Goal: Task Accomplishment & Management: Use online tool/utility

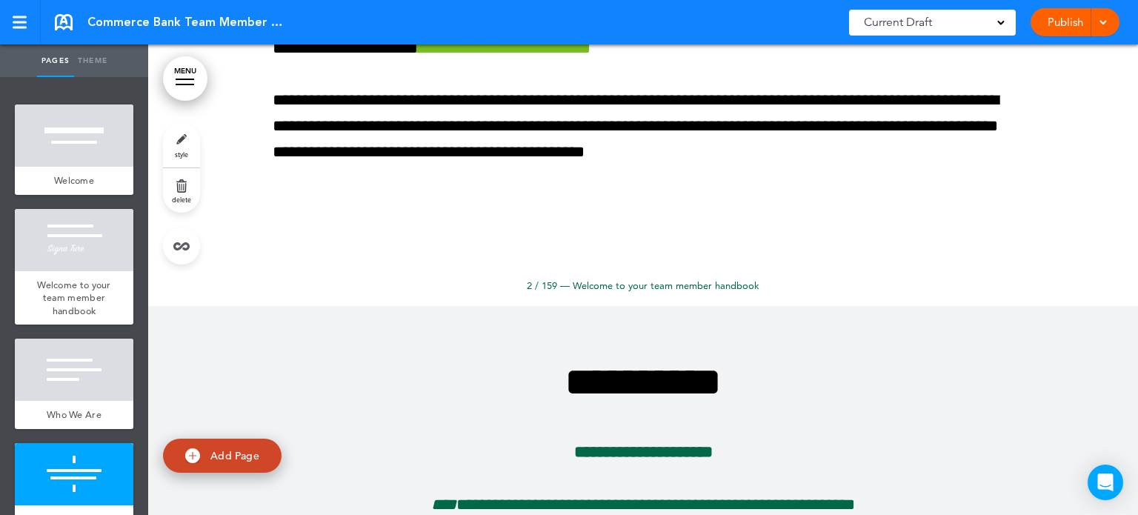
scroll to position [915, 0]
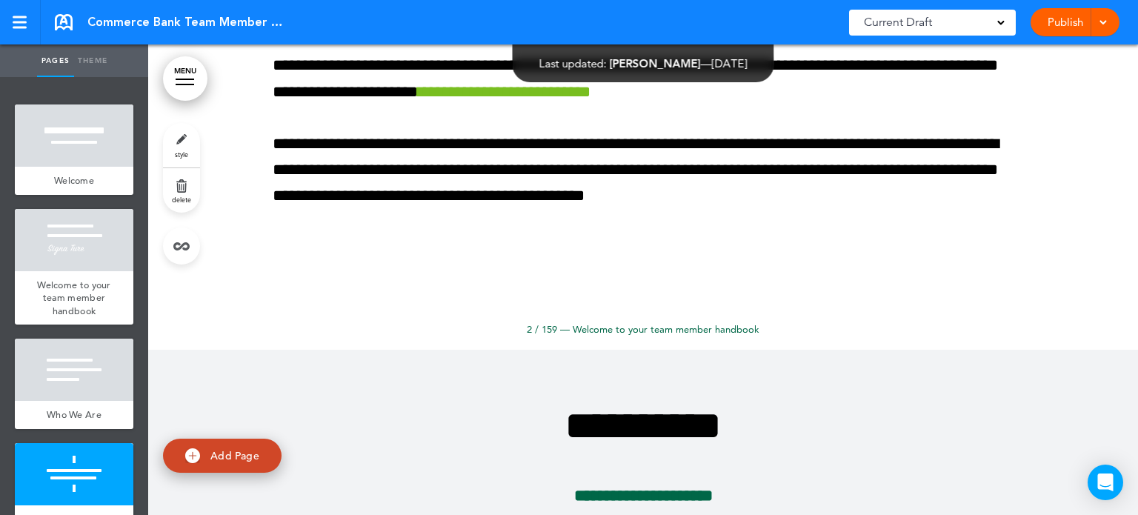
click at [186, 81] on link "MENU" at bounding box center [185, 78] width 44 height 44
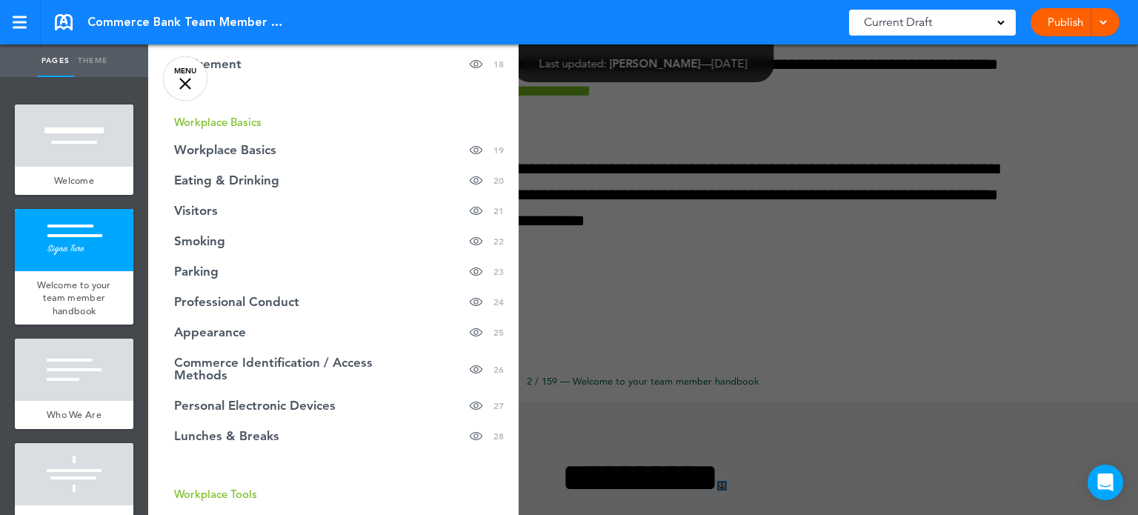
scroll to position [776, 0]
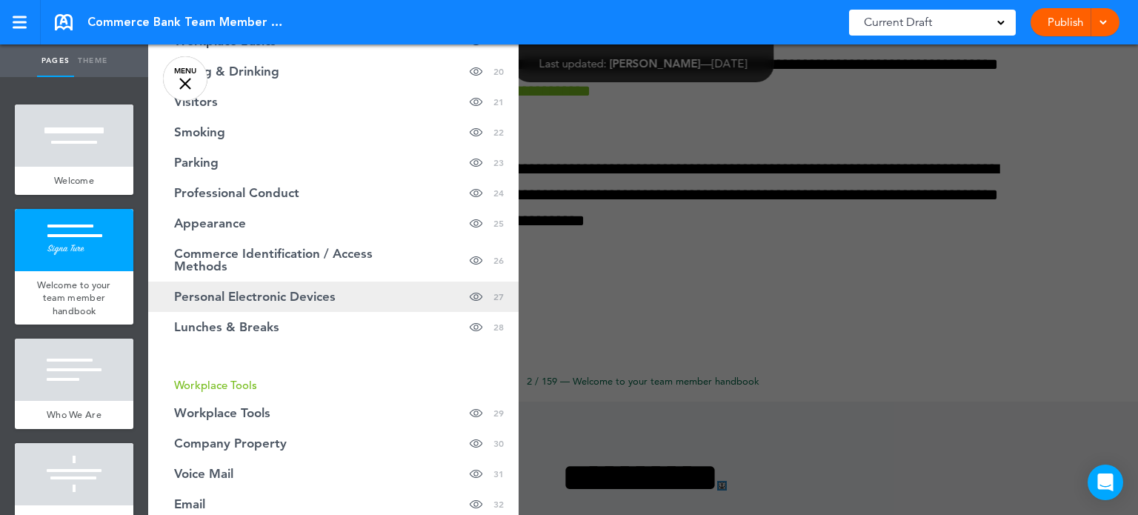
click at [228, 305] on link "Personal Electronic Devices Hide page in table of contents 27" at bounding box center [333, 297] width 371 height 30
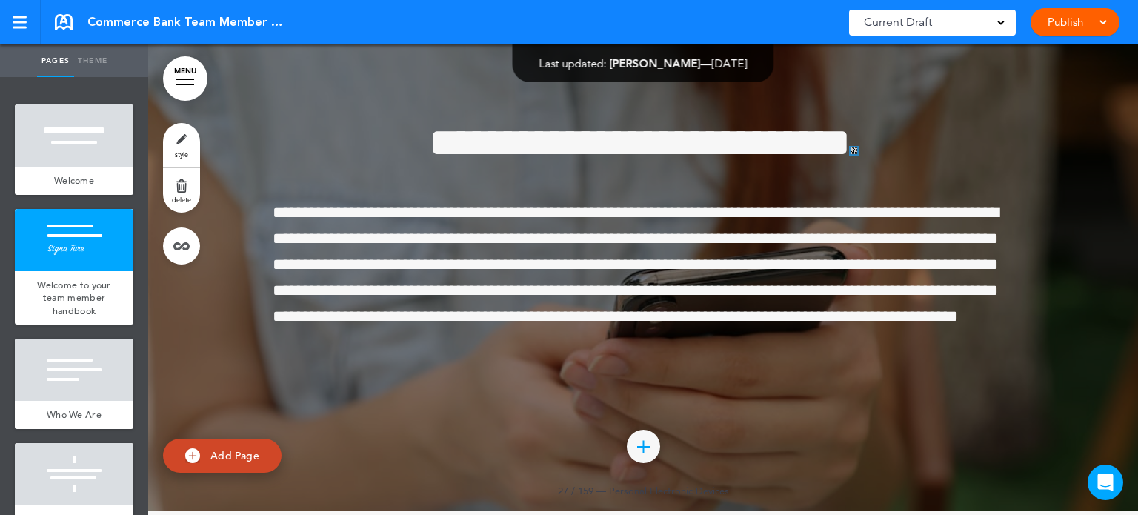
scroll to position [20615, 0]
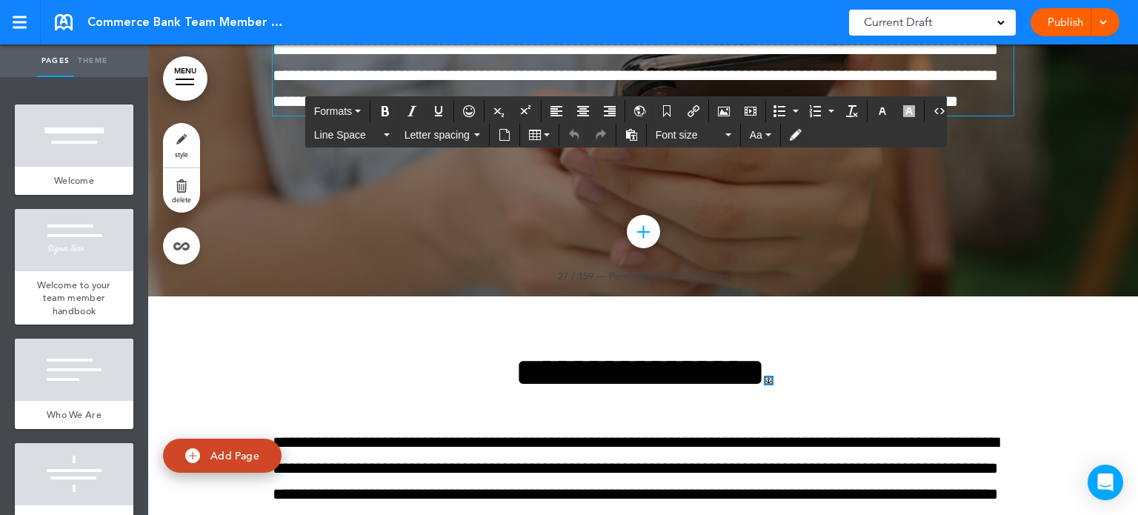
drag, startPoint x: 270, startPoint y: 242, endPoint x: 305, endPoint y: 263, distance: 40.9
click at [305, 116] on p "**********" at bounding box center [643, 50] width 741 height 130
click at [273, 110] on span "**********" at bounding box center [636, 50] width 726 height 121
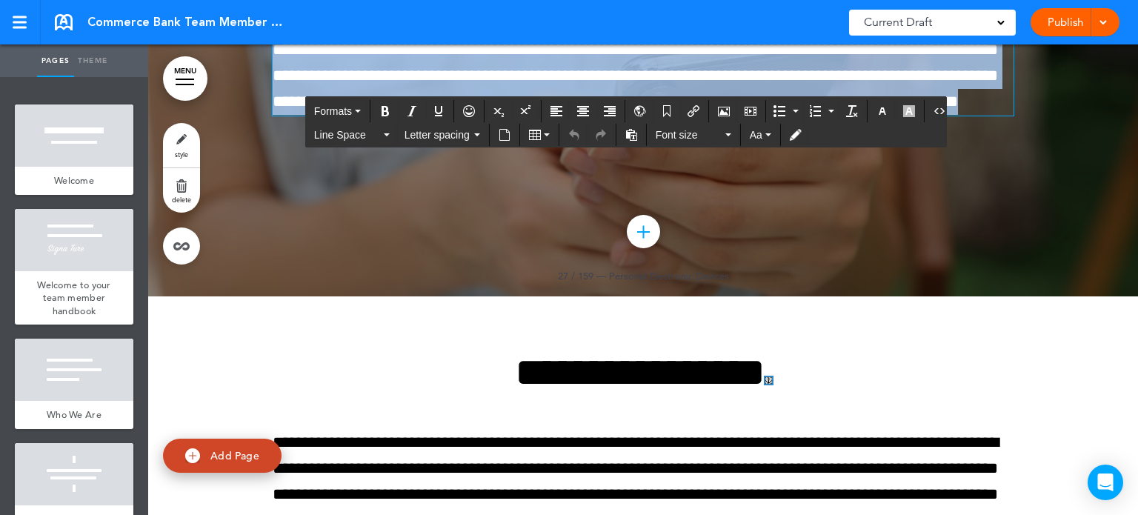
drag, startPoint x: 267, startPoint y: 251, endPoint x: 569, endPoint y: 428, distance: 350.0
click at [569, 208] on div "**********" at bounding box center [643, 30] width 741 height 356
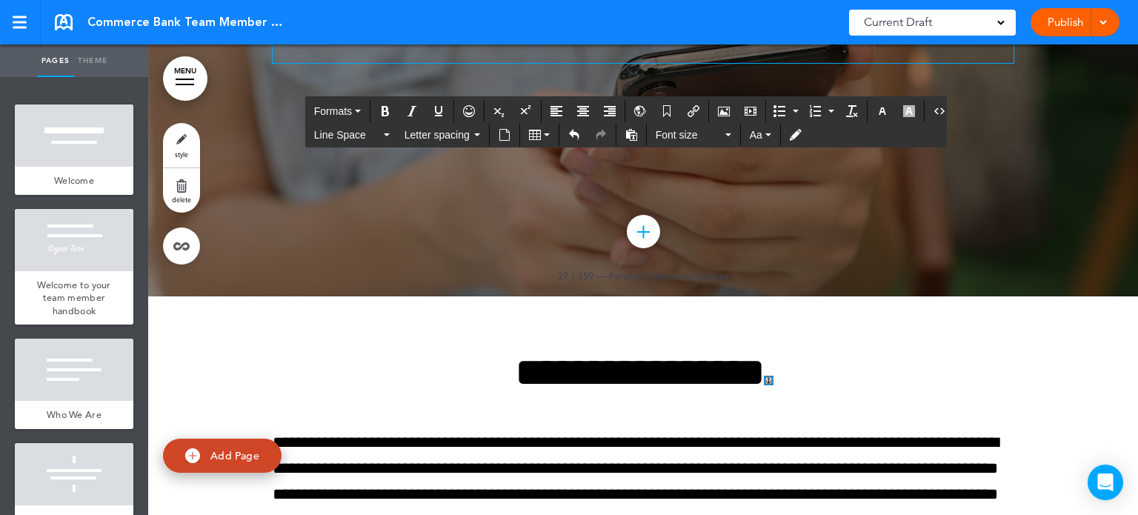
scroll to position [20694, 0]
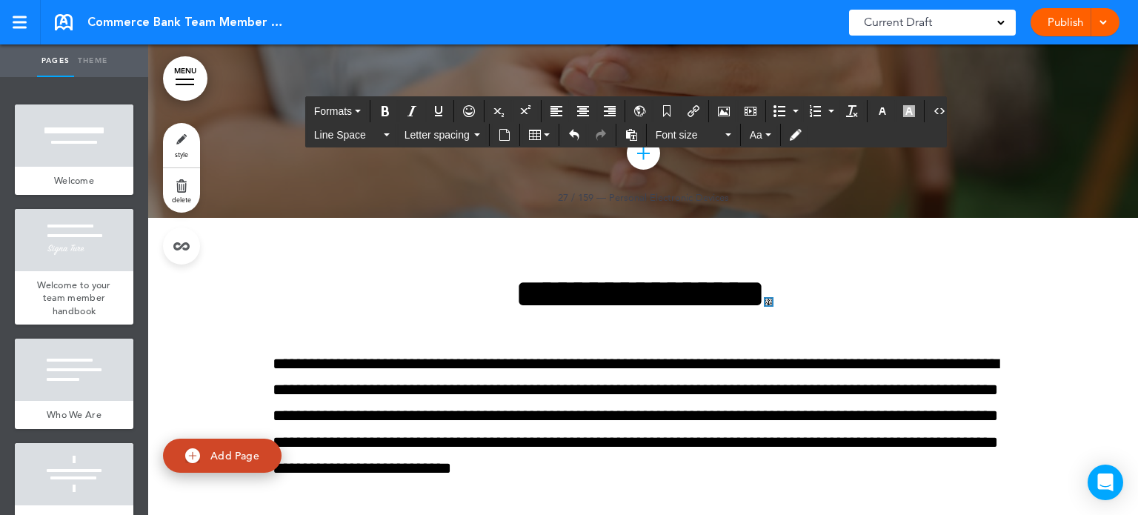
drag, startPoint x: 268, startPoint y: 156, endPoint x: 634, endPoint y: 342, distance: 410.3
click at [766, 135] on icon "button" at bounding box center [769, 134] width 6 height 3
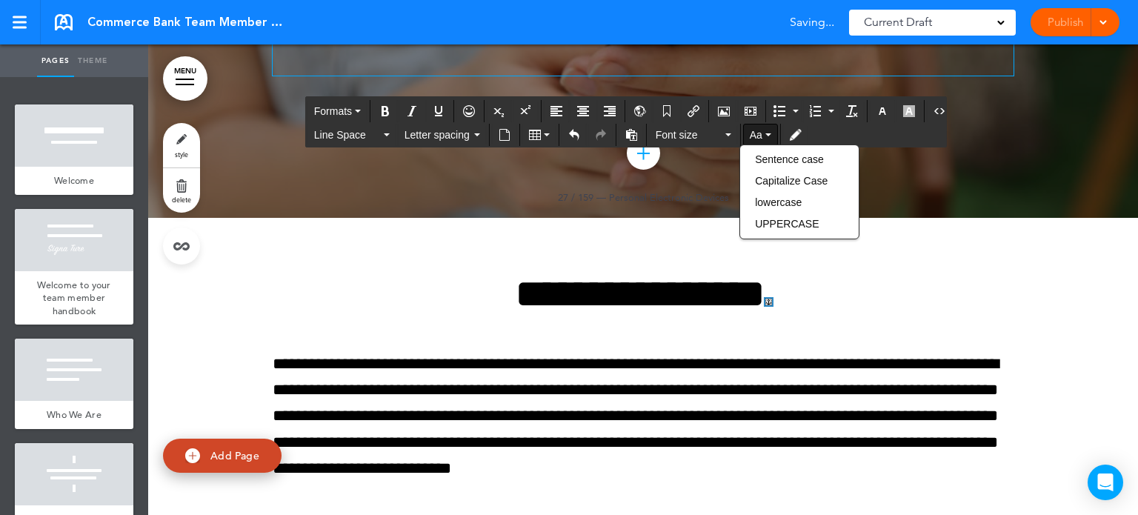
click at [766, 135] on icon "button" at bounding box center [769, 134] width 6 height 3
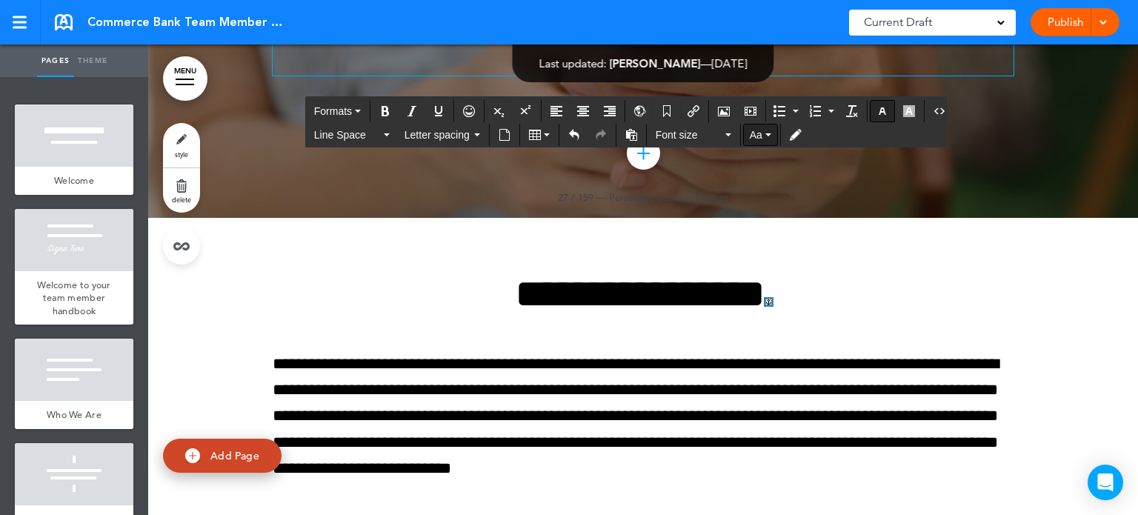
click at [877, 112] on icon "button" at bounding box center [883, 111] width 12 height 12
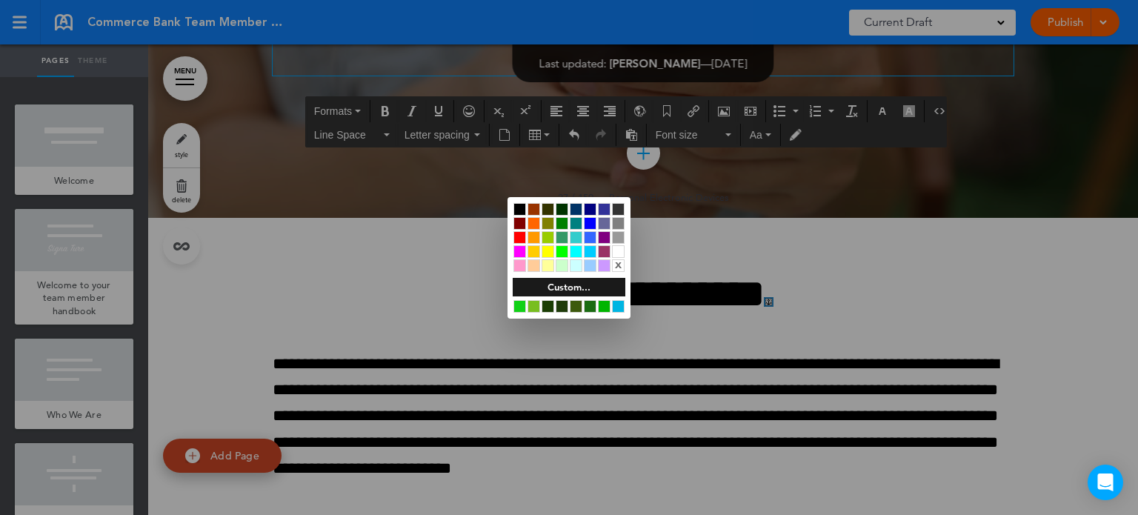
click at [620, 250] on div at bounding box center [618, 251] width 13 height 13
click at [754, 290] on div at bounding box center [569, 257] width 1138 height 515
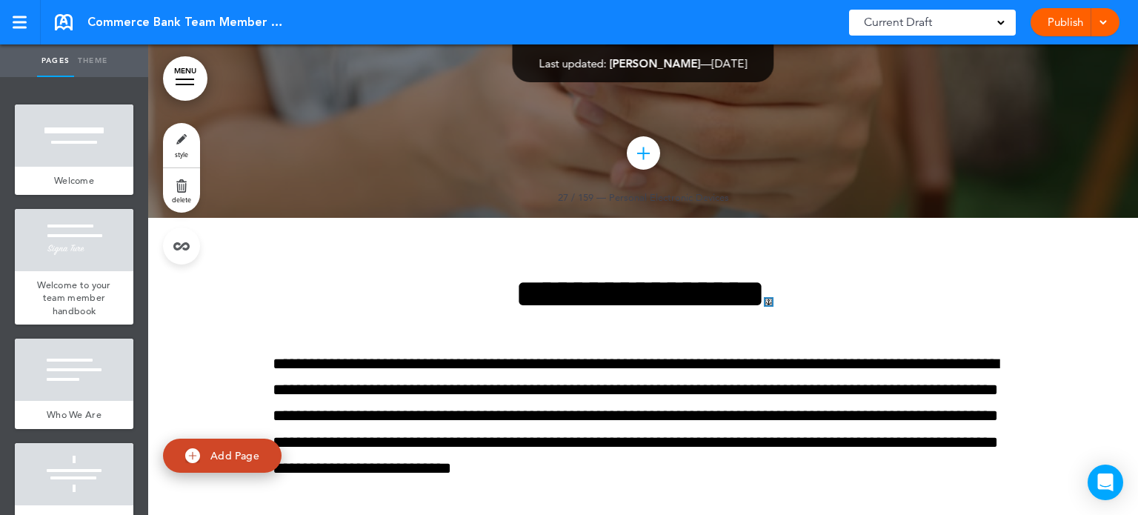
click at [1055, 27] on link "Publish" at bounding box center [1065, 22] width 47 height 28
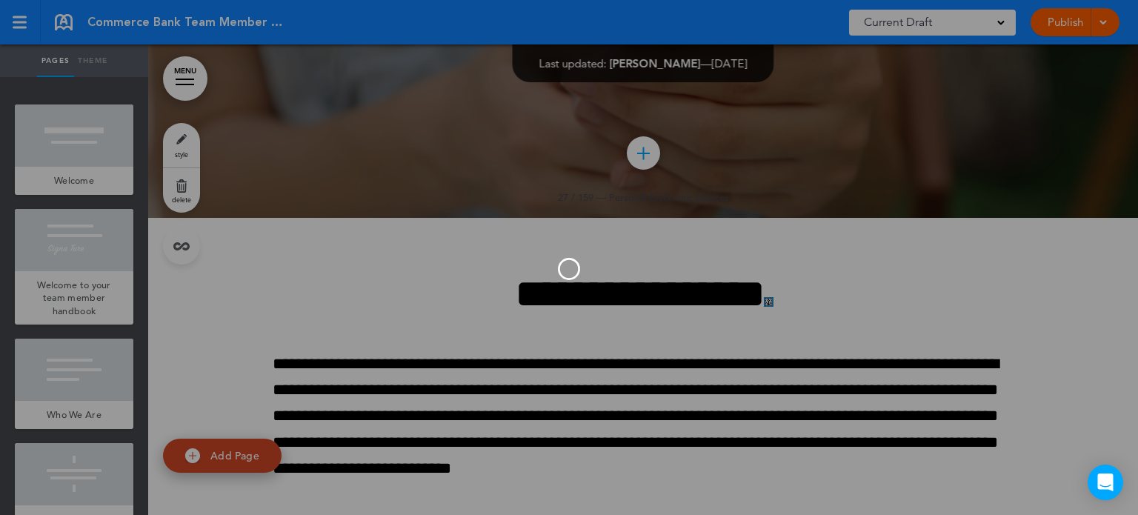
scroll to position [0, 0]
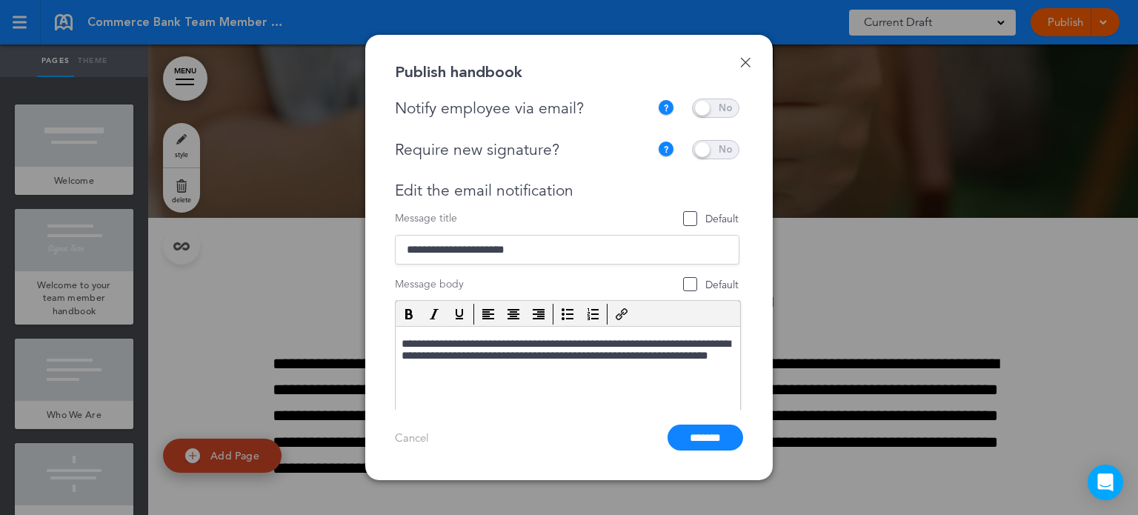
click at [692, 108] on span at bounding box center [715, 108] width 47 height 19
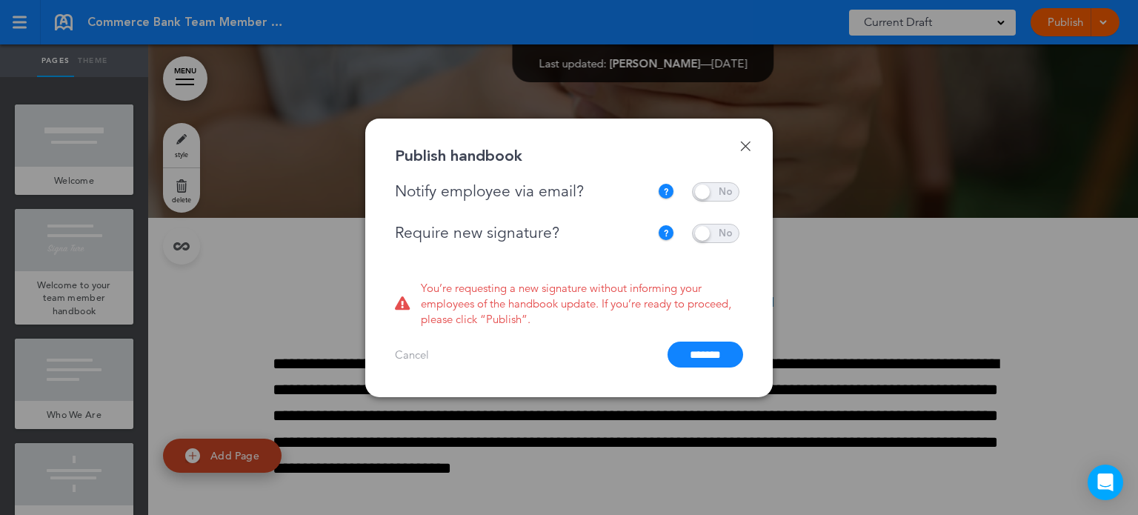
click at [703, 230] on span at bounding box center [715, 233] width 47 height 19
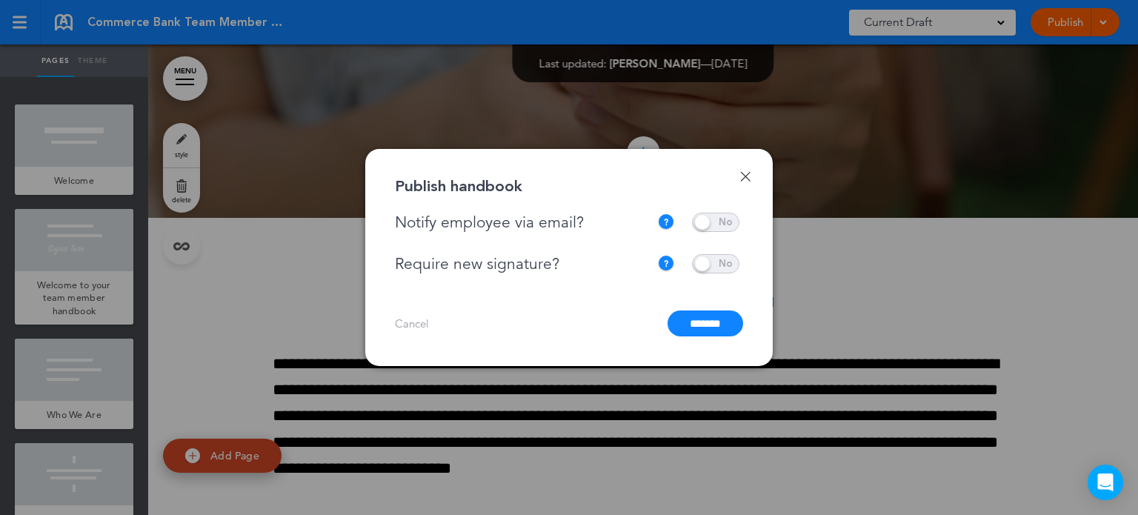
click at [700, 328] on input "*******" at bounding box center [706, 324] width 76 height 26
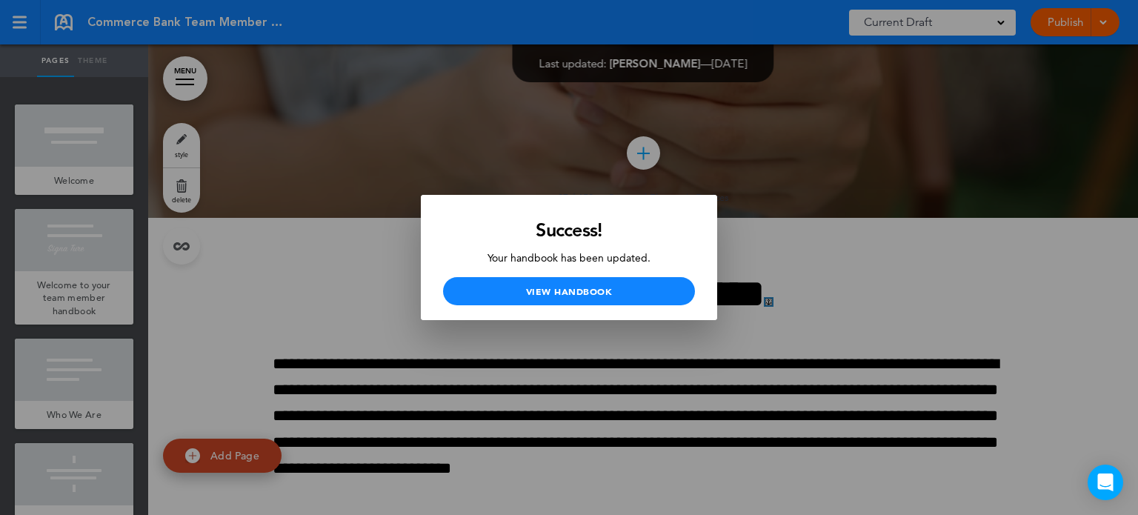
click at [664, 171] on div at bounding box center [569, 257] width 1138 height 515
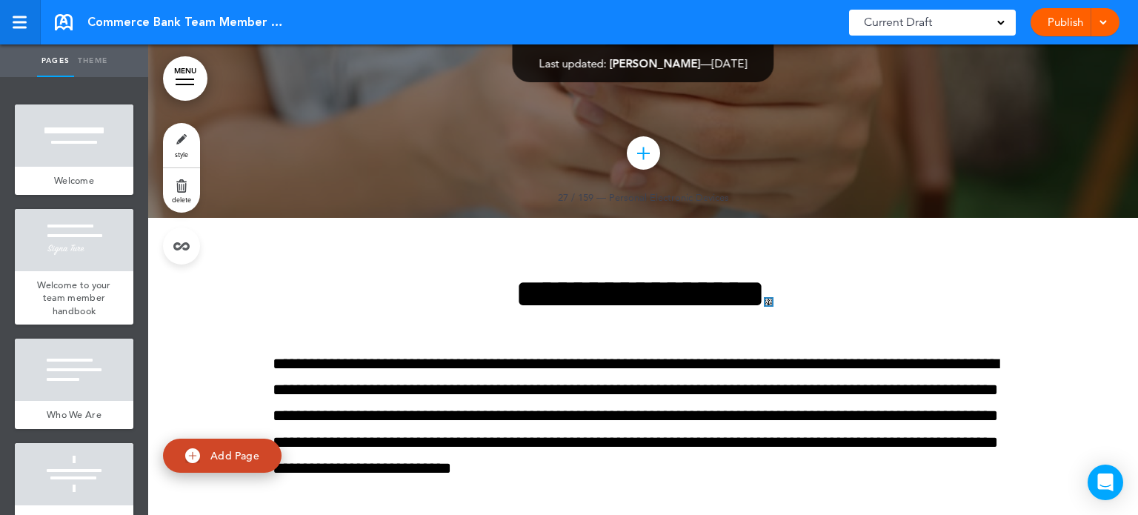
click at [12, 24] on link at bounding box center [20, 22] width 41 height 44
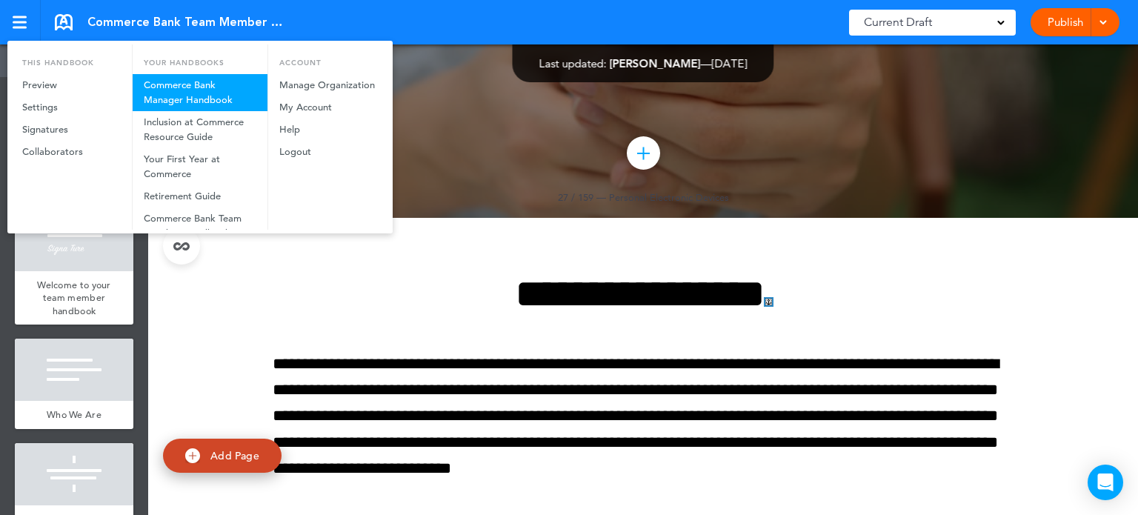
click at [204, 97] on link "Commerce Bank Manager Handbook" at bounding box center [200, 92] width 135 height 37
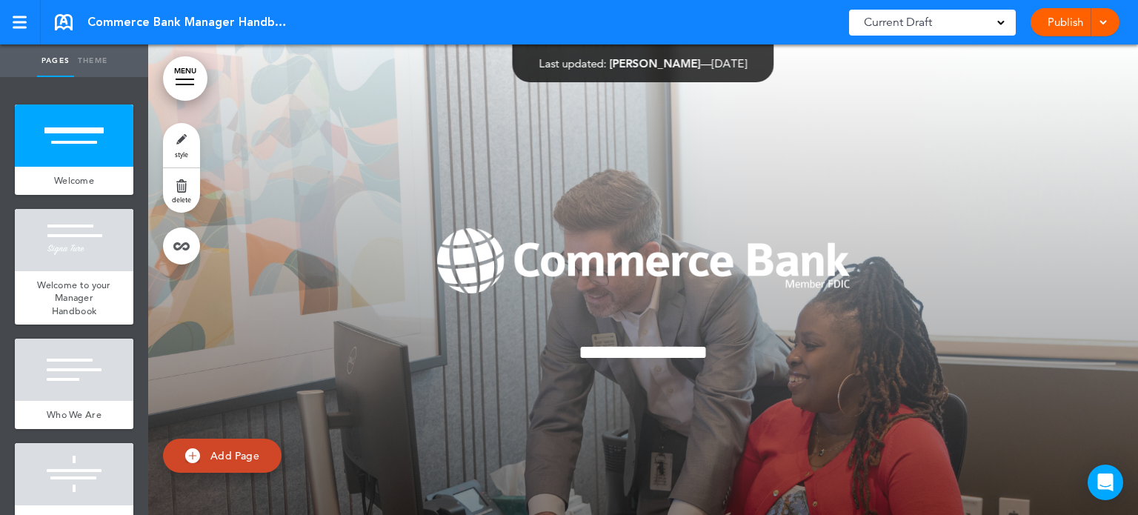
click at [204, 97] on div at bounding box center [643, 311] width 990 height 534
drag, startPoint x: 0, startPoint y: 0, endPoint x: 204, endPoint y: 97, distance: 225.7
click at [204, 97] on div at bounding box center [643, 311] width 990 height 534
click at [184, 80] on link "MENU" at bounding box center [185, 78] width 44 height 44
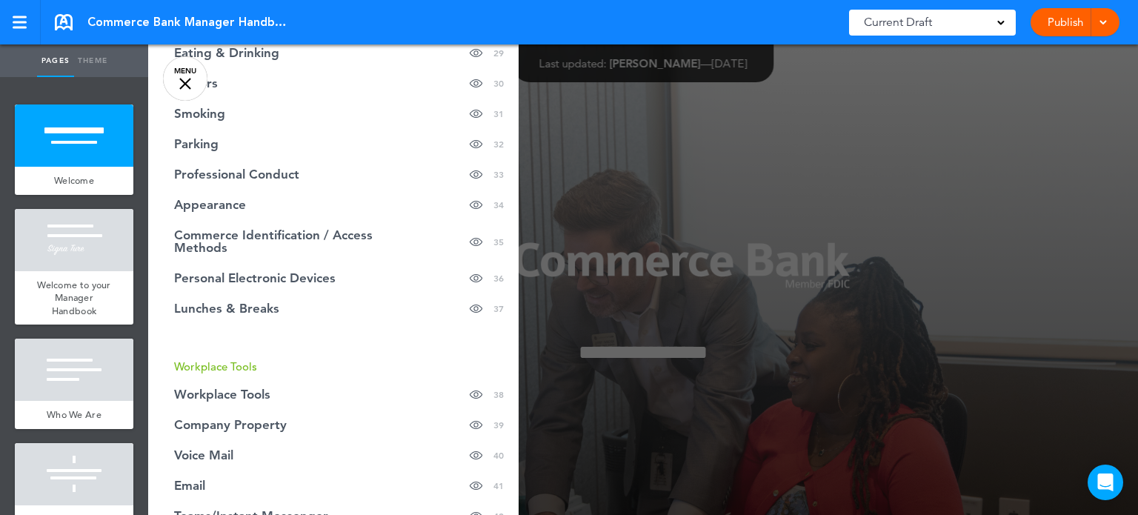
scroll to position [1061, 0]
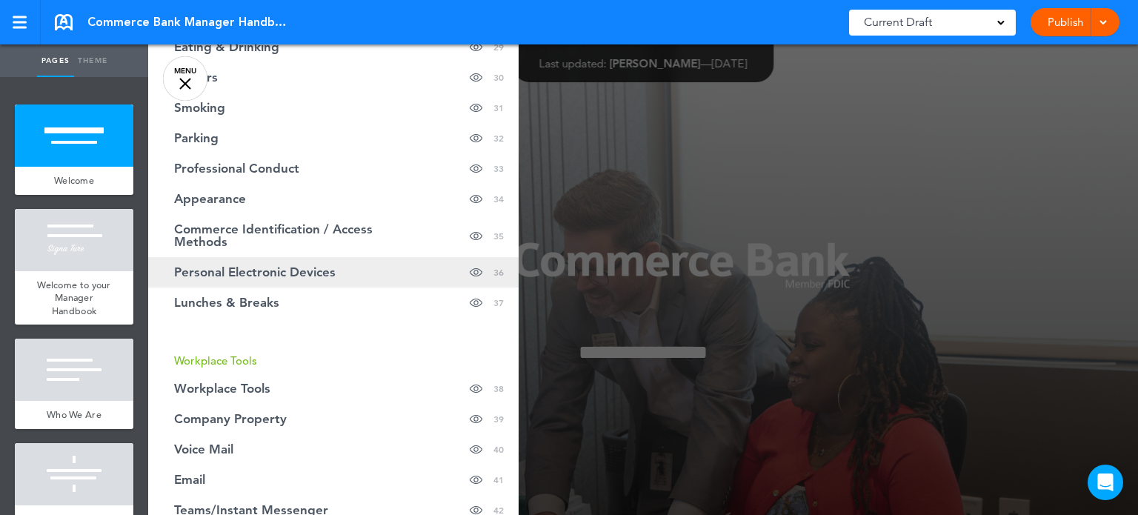
click at [258, 269] on span "Personal Electronic Devices" at bounding box center [255, 272] width 162 height 13
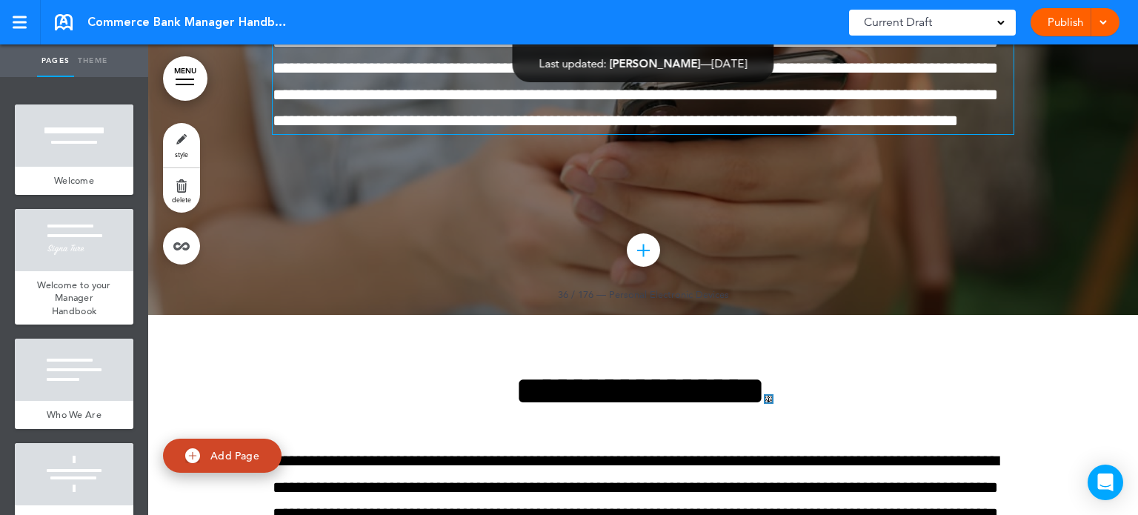
scroll to position [29249, 0]
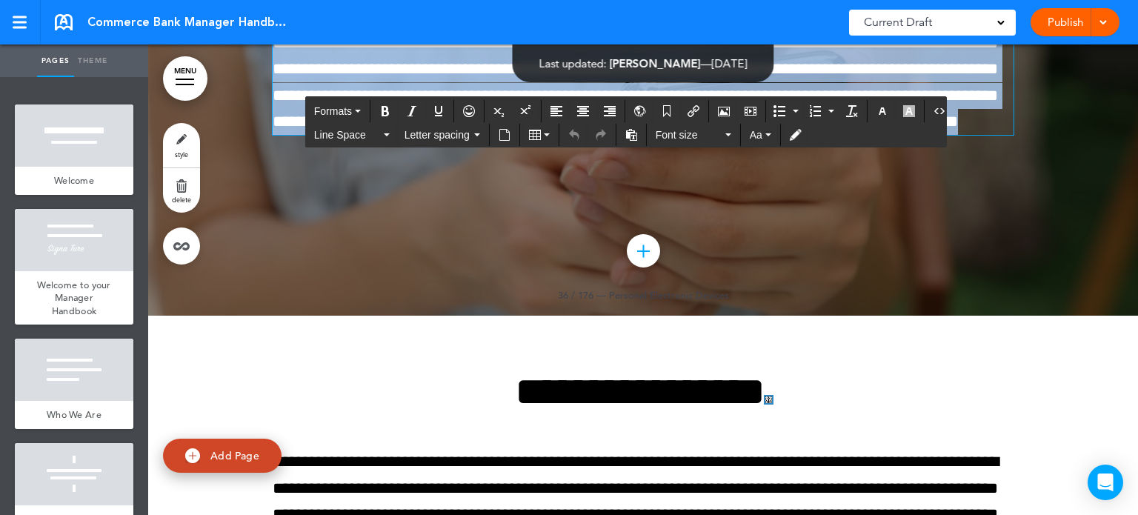
drag, startPoint x: 268, startPoint y: 262, endPoint x: 531, endPoint y: 429, distance: 311.9
click at [531, 135] on p "**********" at bounding box center [643, 69] width 741 height 130
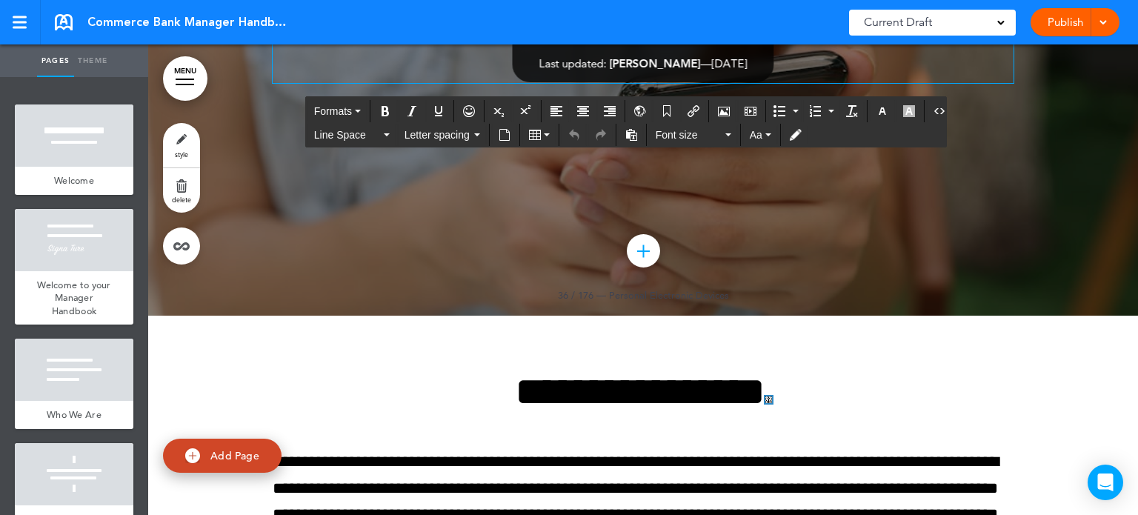
scroll to position [29328, 0]
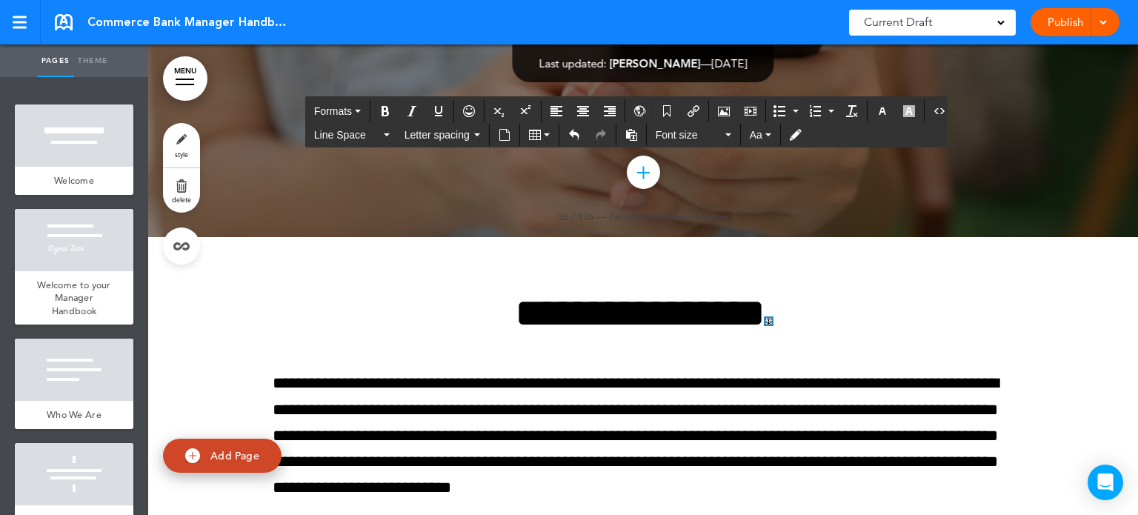
drag, startPoint x: 268, startPoint y: 166, endPoint x: 629, endPoint y: 361, distance: 410.8
click at [877, 110] on icon "button" at bounding box center [883, 111] width 12 height 12
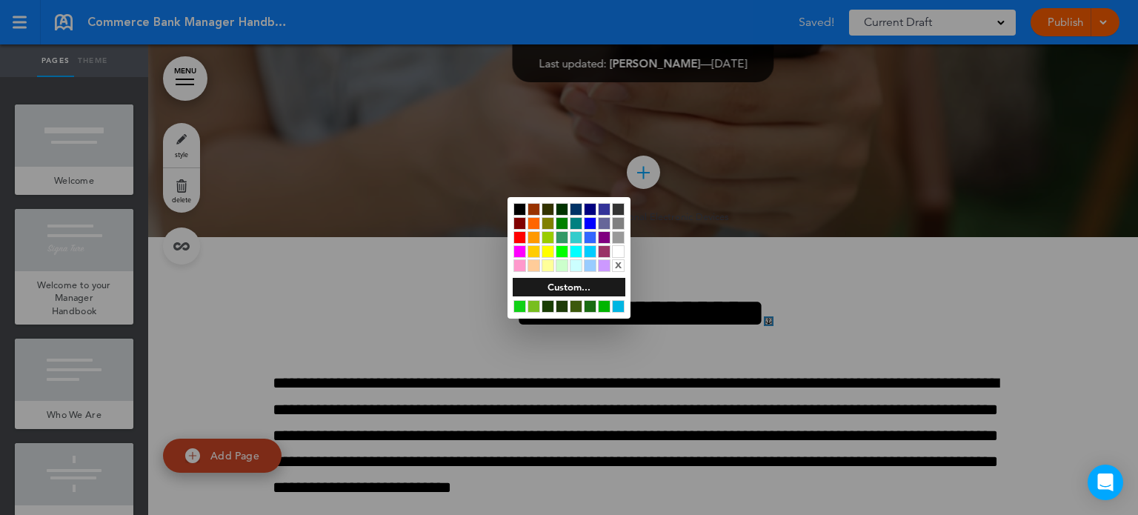
click at [622, 253] on div at bounding box center [618, 251] width 13 height 13
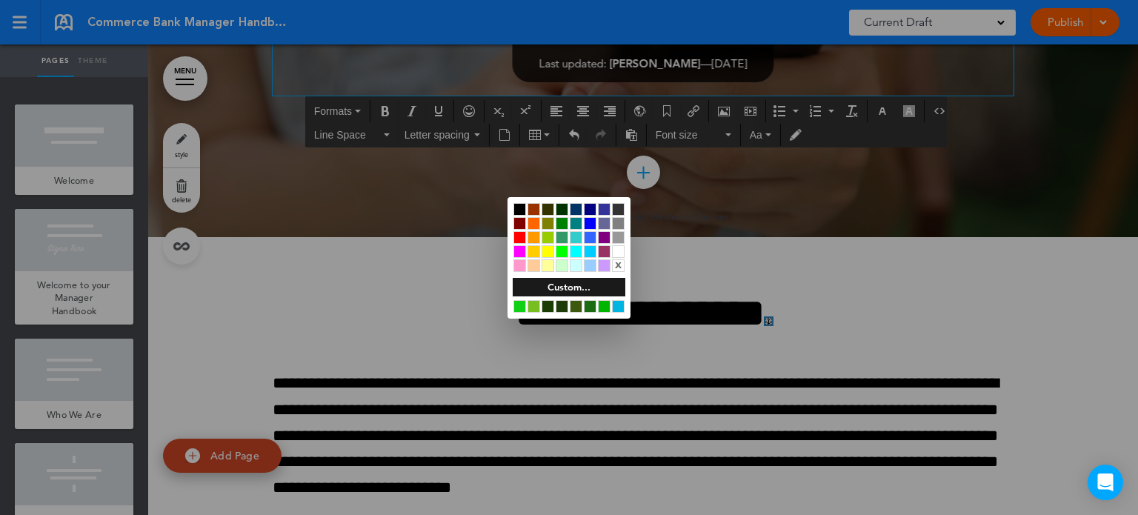
click at [767, 356] on div at bounding box center [569, 257] width 1138 height 515
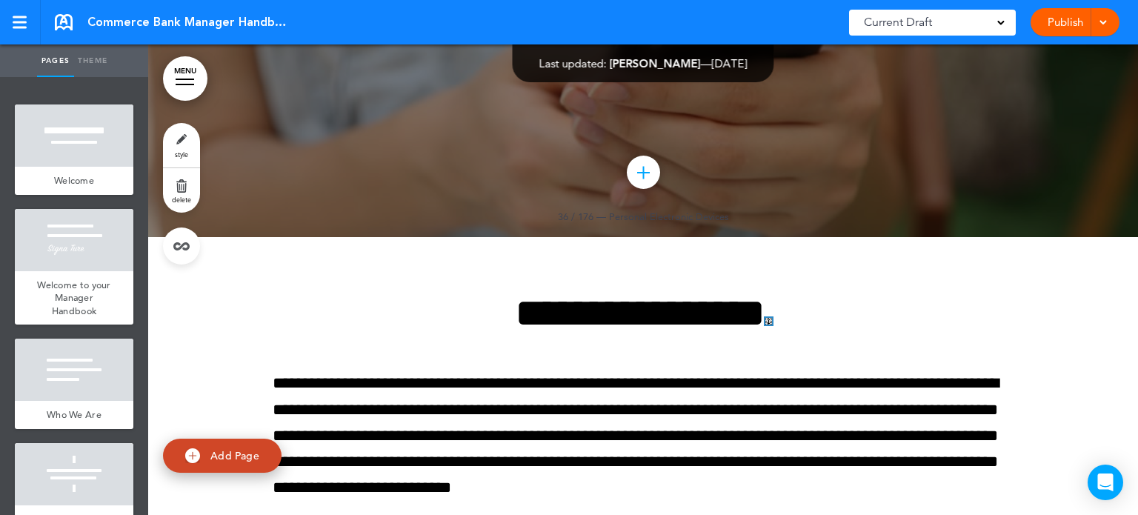
click at [1060, 28] on link "Publish" at bounding box center [1065, 22] width 47 height 28
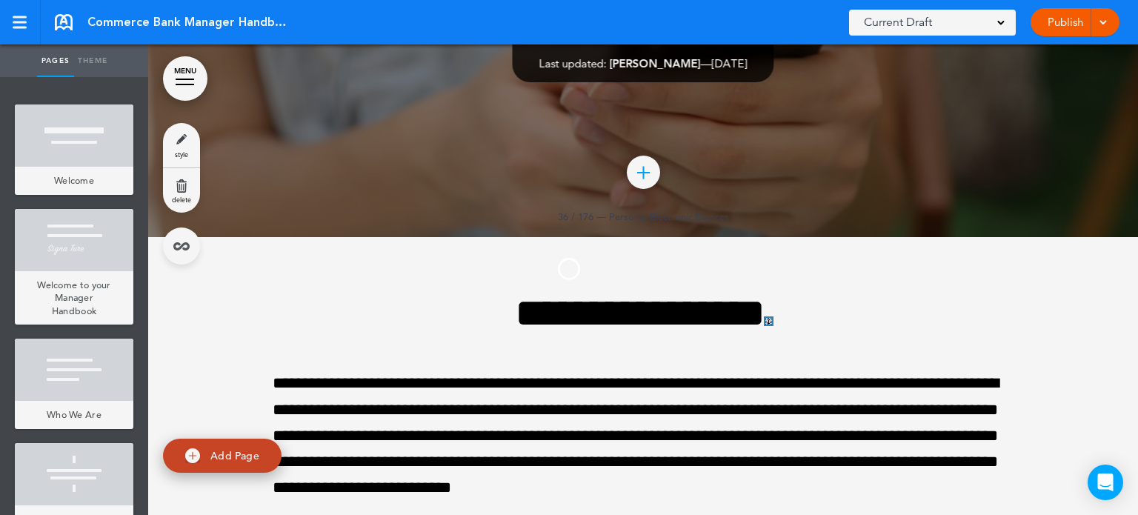
scroll to position [0, 0]
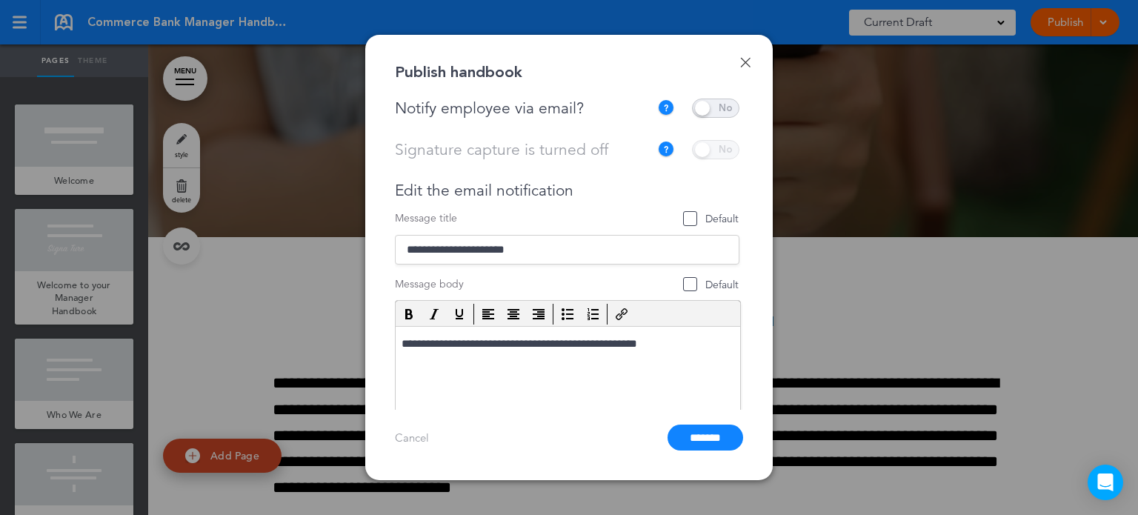
click at [703, 103] on span at bounding box center [715, 108] width 47 height 19
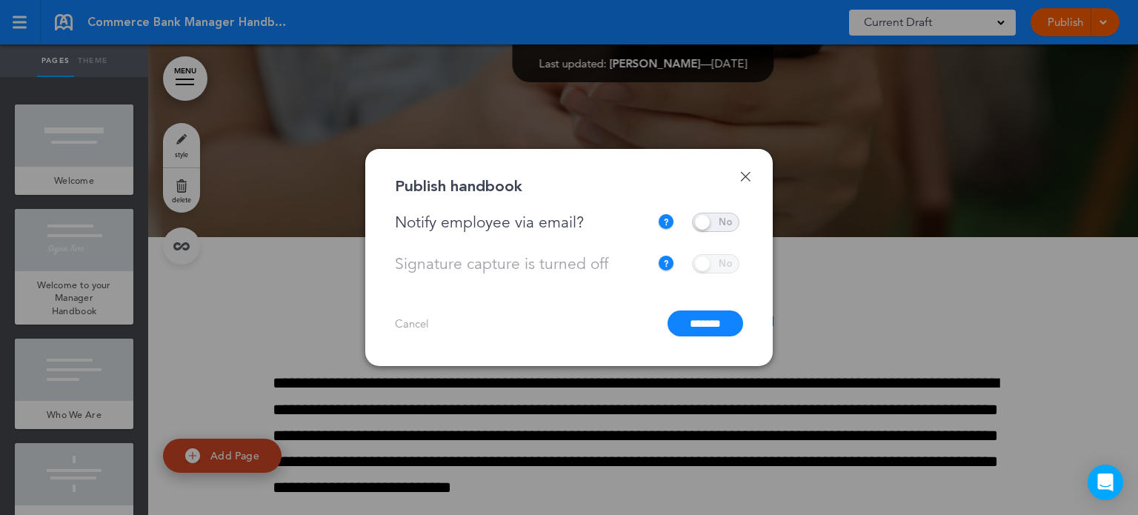
click at [699, 327] on input "*******" at bounding box center [706, 324] width 76 height 26
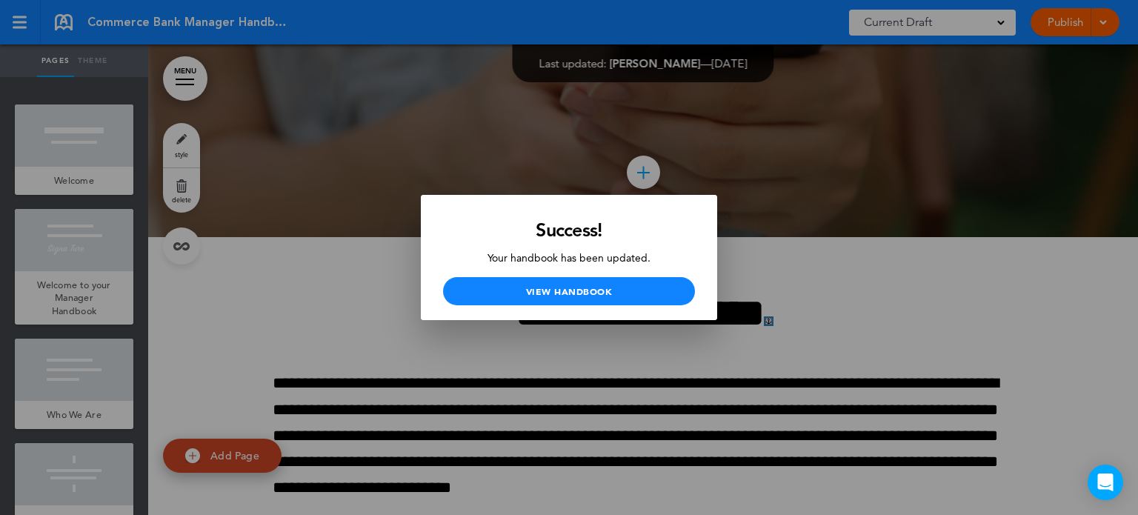
click at [729, 435] on div at bounding box center [569, 257] width 1138 height 515
